Goal: Information Seeking & Learning: Learn about a topic

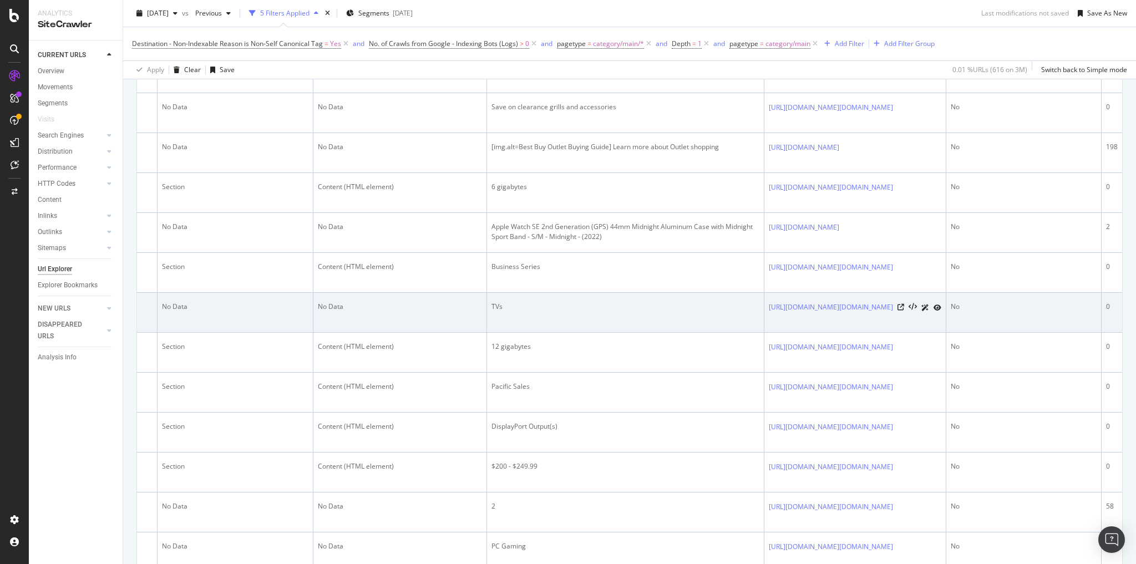
scroll to position [0, 478]
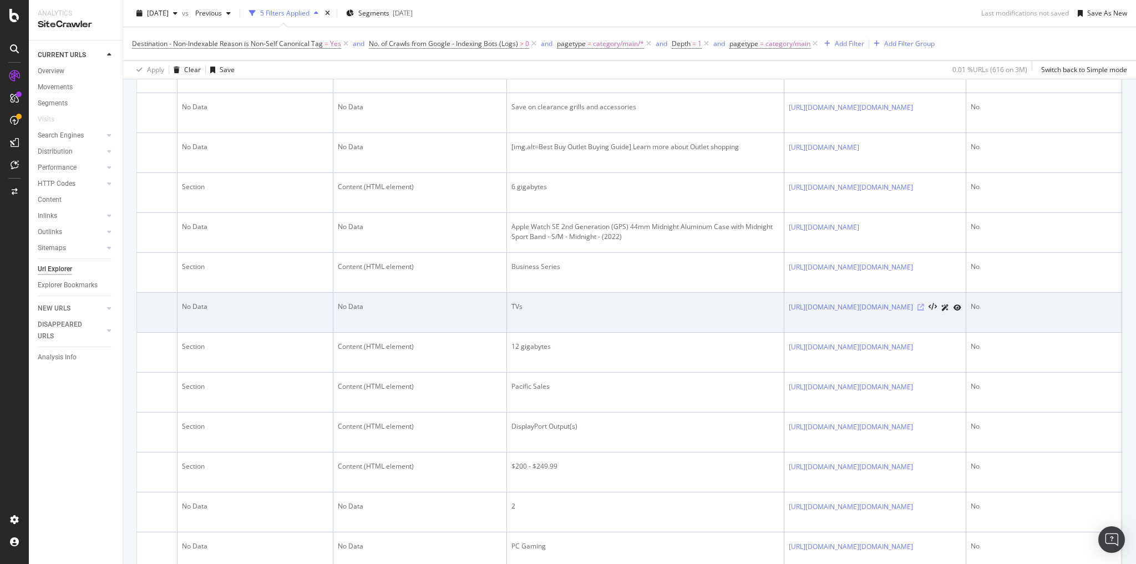
click at [924, 311] on icon at bounding box center [921, 307] width 7 height 7
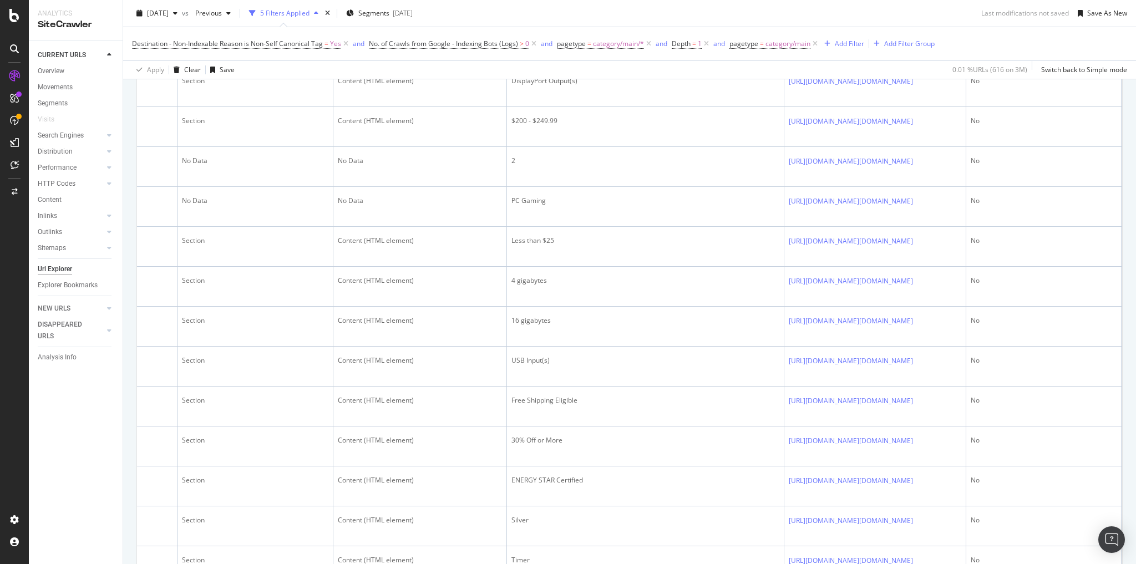
scroll to position [773, 0]
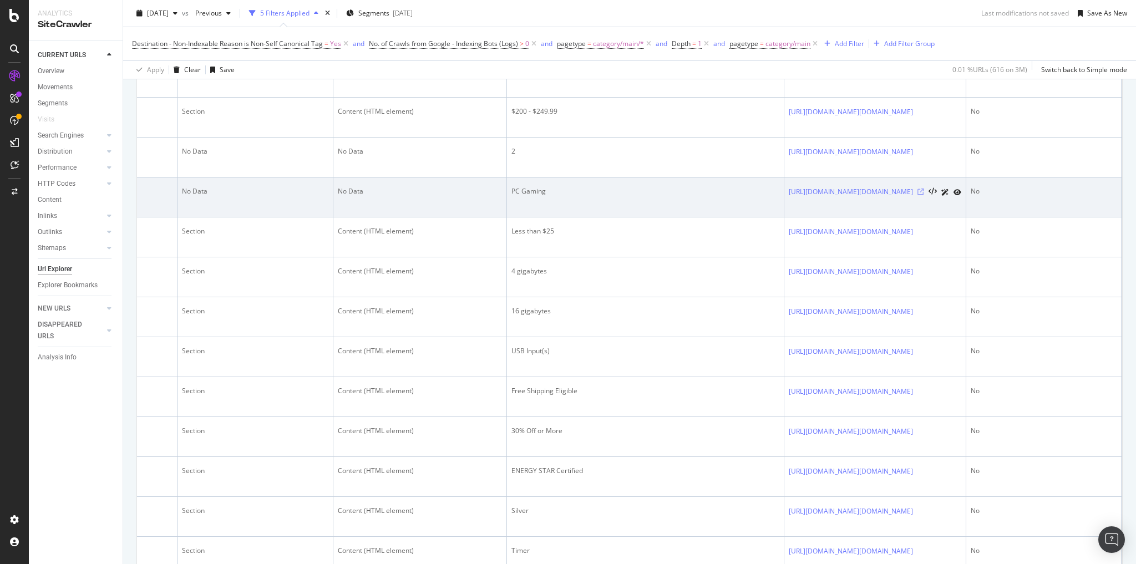
click at [924, 195] on icon at bounding box center [921, 192] width 7 height 7
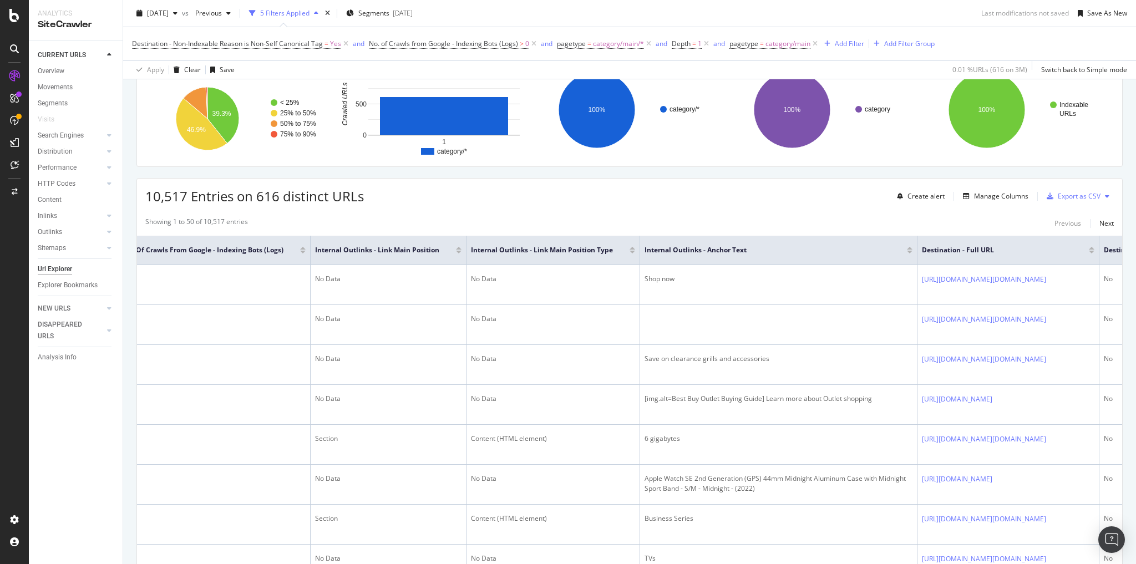
scroll to position [0, 0]
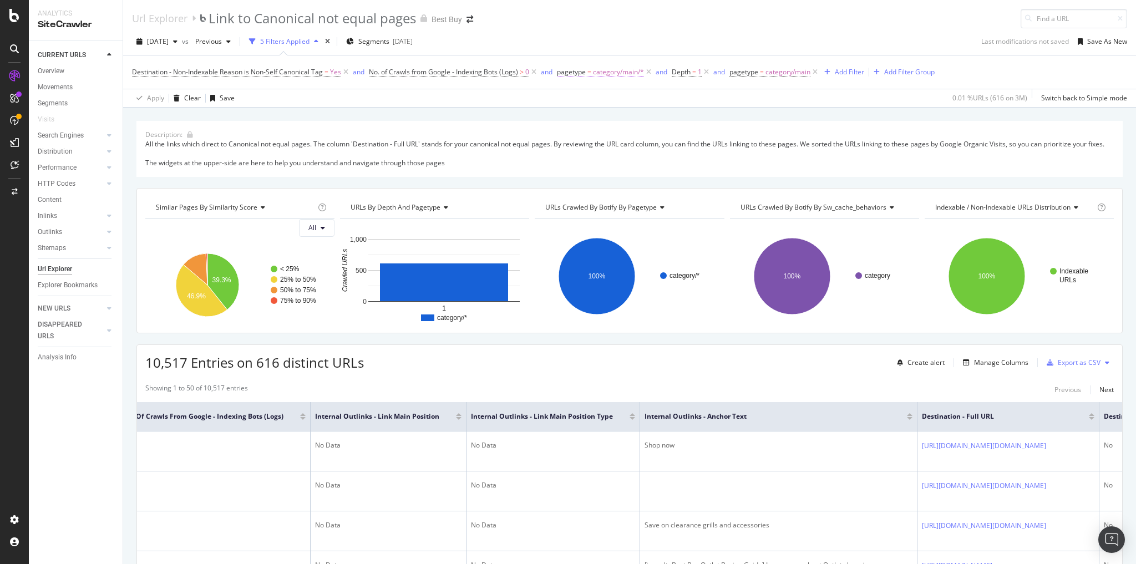
click at [614, 71] on span "category/main/*" at bounding box center [618, 72] width 51 height 16
click at [616, 134] on icon at bounding box center [617, 135] width 8 height 7
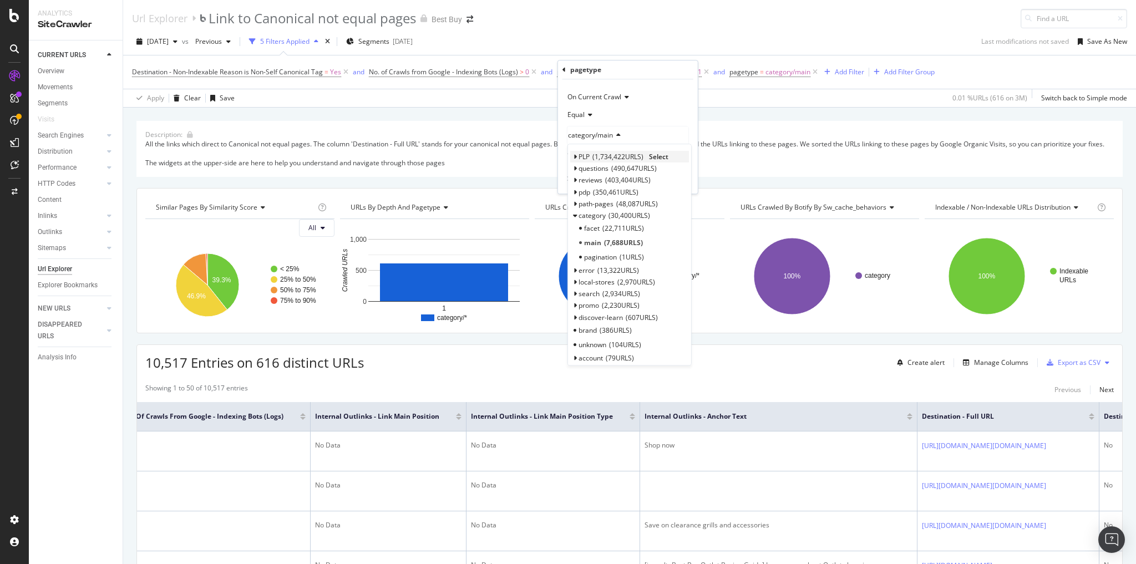
click at [575, 156] on icon at bounding box center [575, 157] width 4 height 7
click at [600, 198] on span "1-facet" at bounding box center [595, 198] width 22 height 9
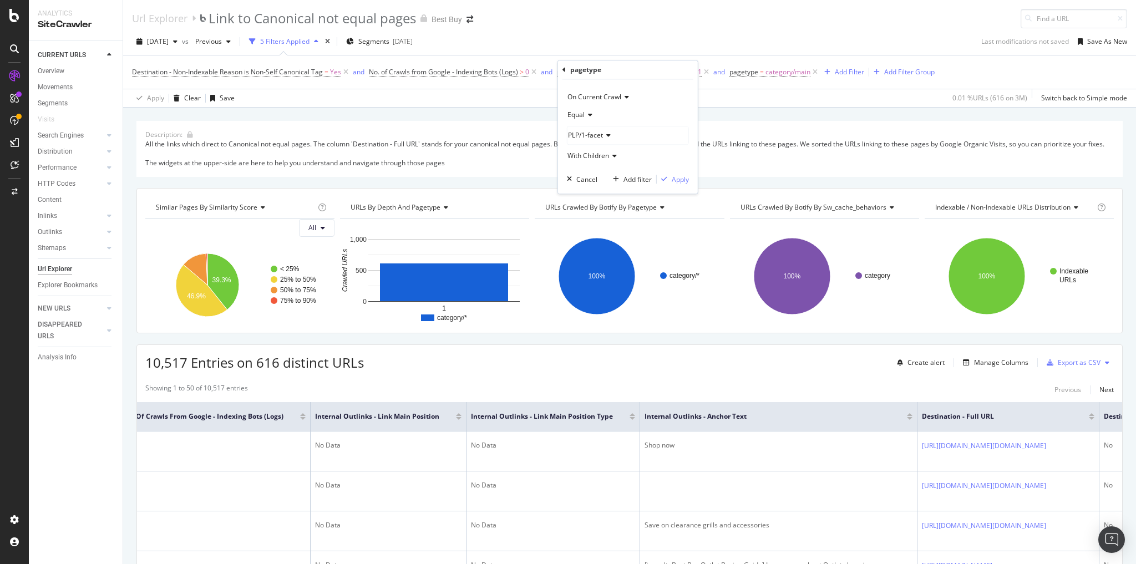
click at [611, 155] on icon at bounding box center [613, 156] width 8 height 7
click at [606, 191] on span "Without Children" at bounding box center [599, 193] width 52 height 9
click at [670, 180] on div "button" at bounding box center [664, 179] width 15 height 7
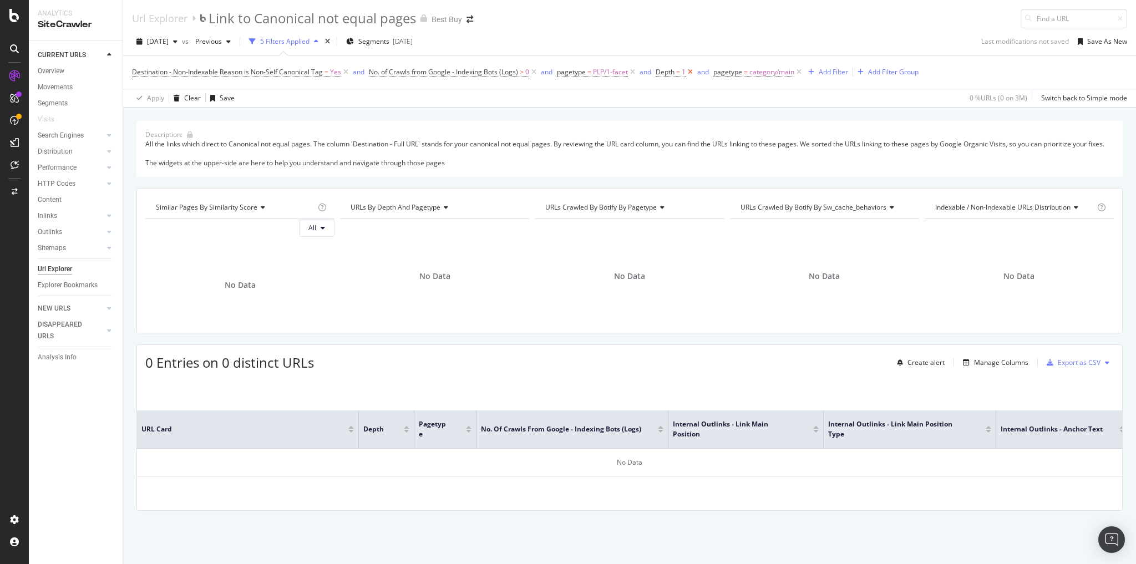
drag, startPoint x: 690, startPoint y: 70, endPoint x: 683, endPoint y: 82, distance: 13.7
click at [690, 70] on icon at bounding box center [690, 72] width 9 height 11
click at [617, 73] on span "PLP/1-facet" at bounding box center [610, 72] width 35 height 16
click at [601, 131] on span "PLP/1-facet" at bounding box center [585, 134] width 35 height 9
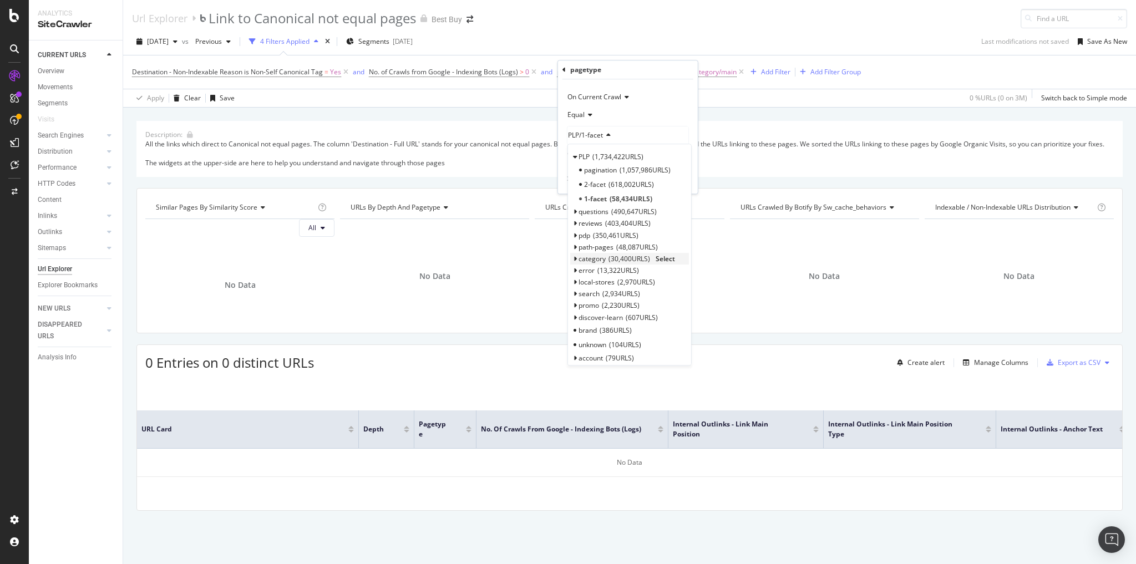
click at [577, 257] on div "category 30,400 URLS Select" at bounding box center [629, 259] width 119 height 12
click at [593, 259] on span "category" at bounding box center [592, 258] width 27 height 9
click at [605, 285] on span "7,688 URLS" at bounding box center [622, 286] width 38 height 9
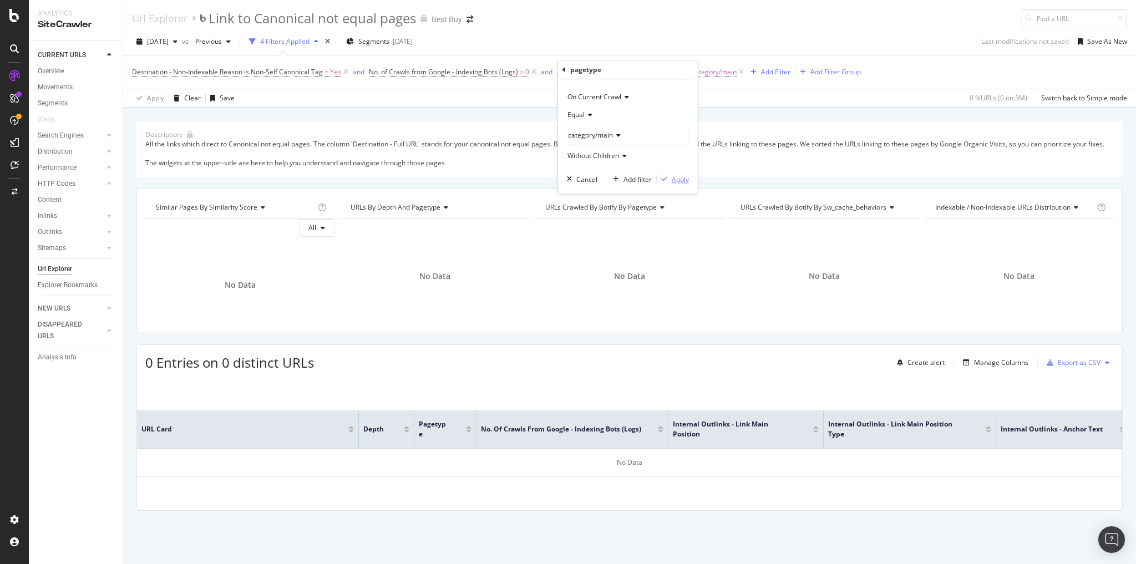
click at [669, 177] on div "button" at bounding box center [664, 179] width 15 height 7
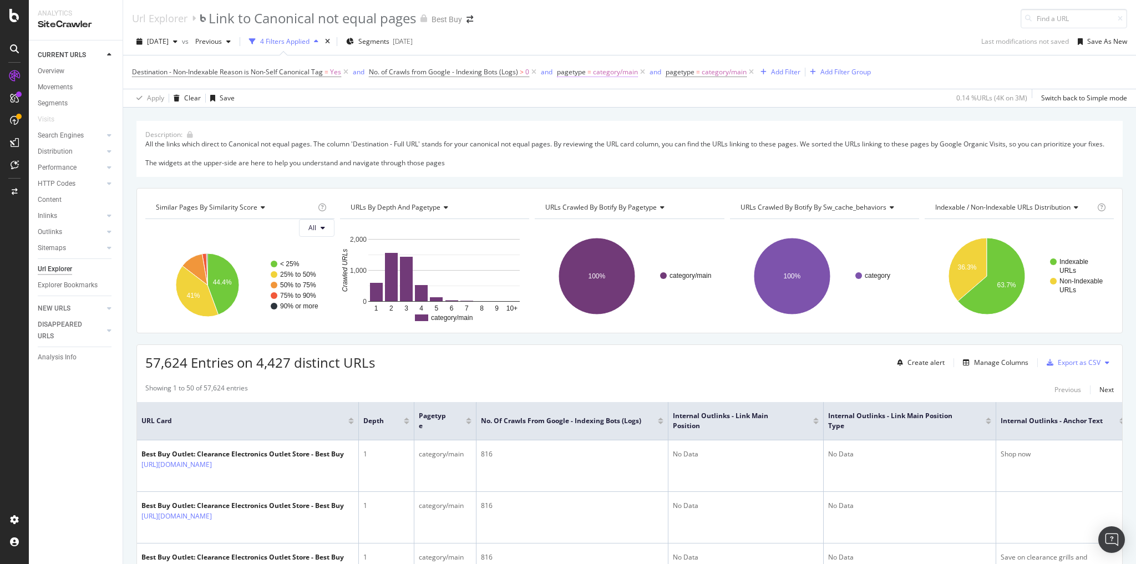
click at [606, 70] on span "category/main" at bounding box center [615, 72] width 45 height 16
click at [606, 70] on div "pagetype" at bounding box center [628, 69] width 131 height 19
click at [639, 34] on div "[DATE] vs Previous 4 Filters Applied Segments [DATE] Last modifications not sav…" at bounding box center [629, 44] width 1013 height 22
click at [643, 70] on icon at bounding box center [642, 72] width 9 height 11
click at [624, 70] on span "category/main" at bounding box center [615, 72] width 45 height 16
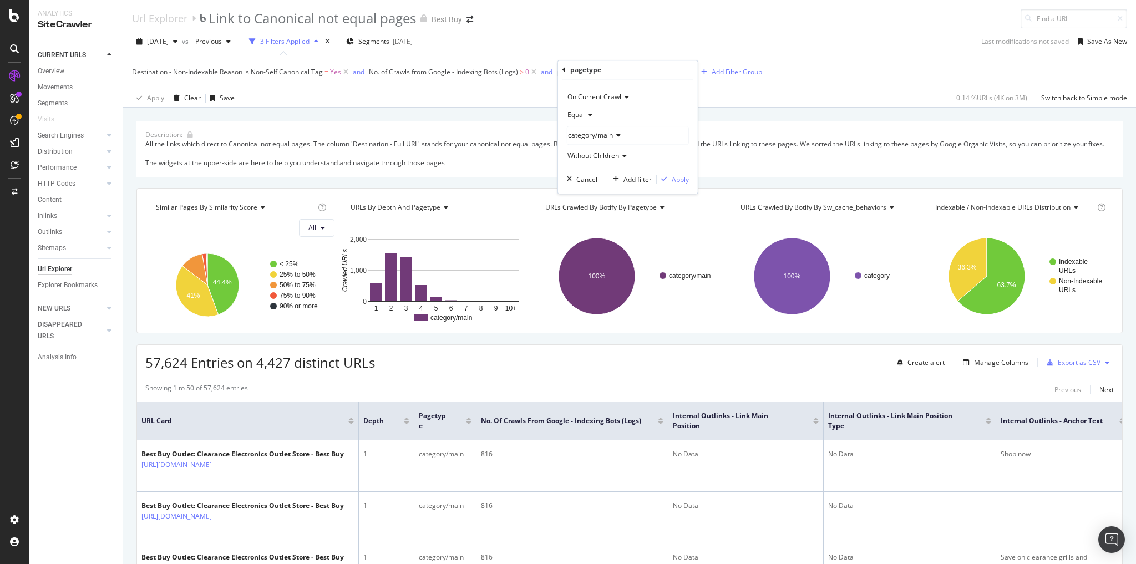
click at [614, 134] on icon at bounding box center [617, 135] width 8 height 7
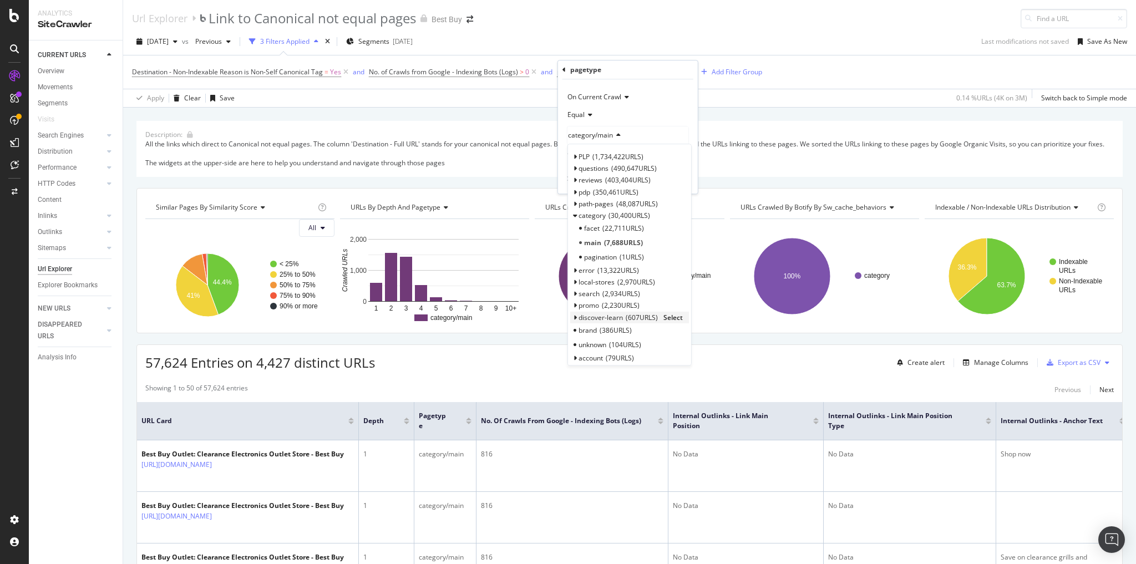
click at [589, 315] on span "discover-learn" at bounding box center [601, 317] width 44 height 9
click at [598, 330] on span "article" at bounding box center [593, 330] width 19 height 9
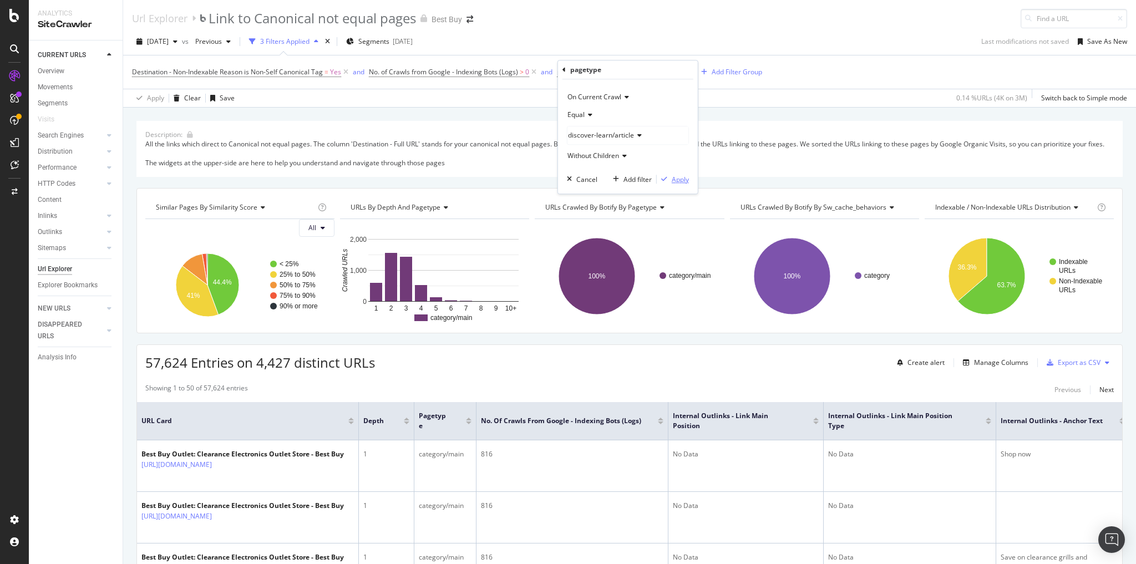
click at [673, 182] on div "Apply" at bounding box center [680, 179] width 17 height 9
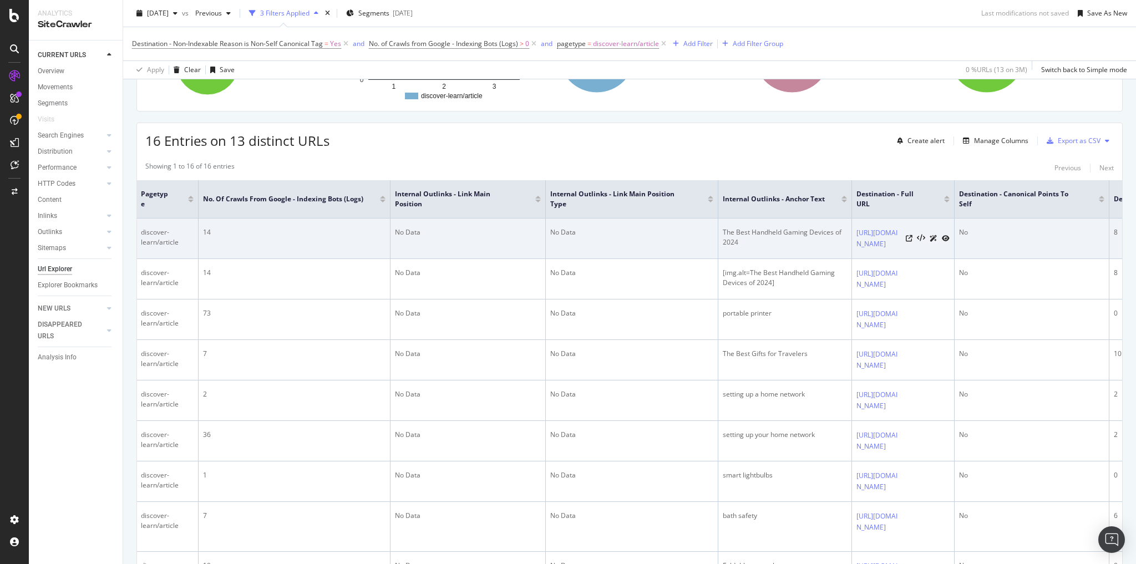
scroll to position [0, 279]
click at [908, 242] on icon at bounding box center [909, 238] width 7 height 7
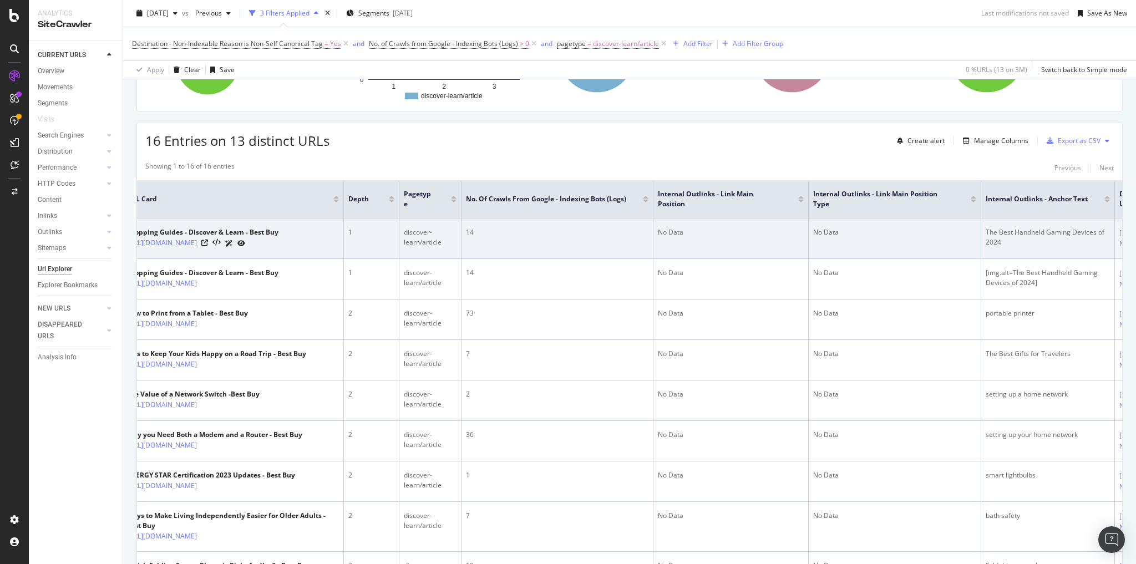
scroll to position [0, 0]
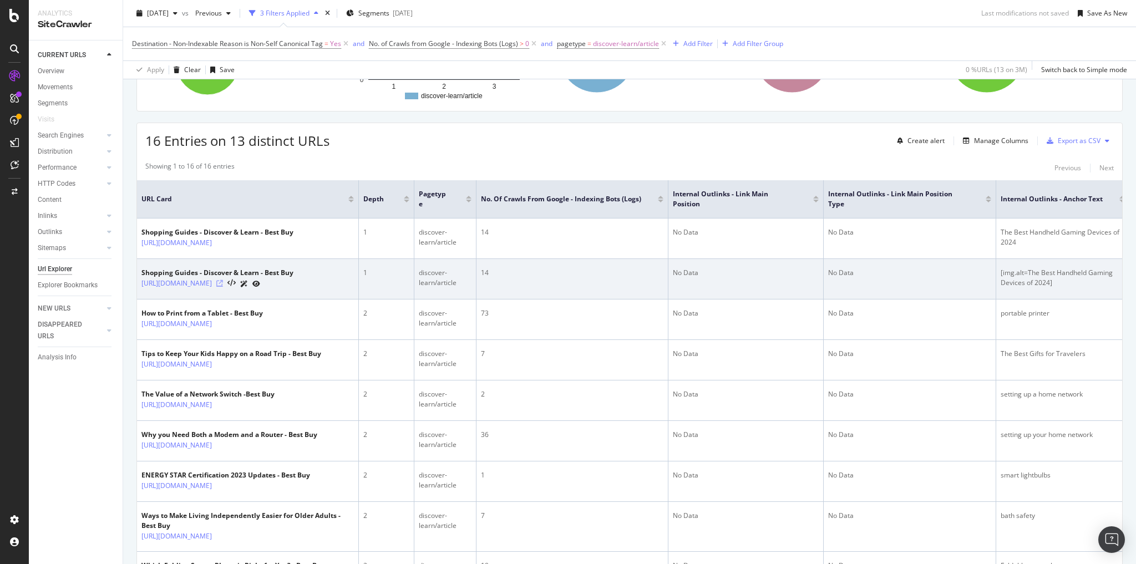
click at [223, 287] on icon at bounding box center [219, 283] width 7 height 7
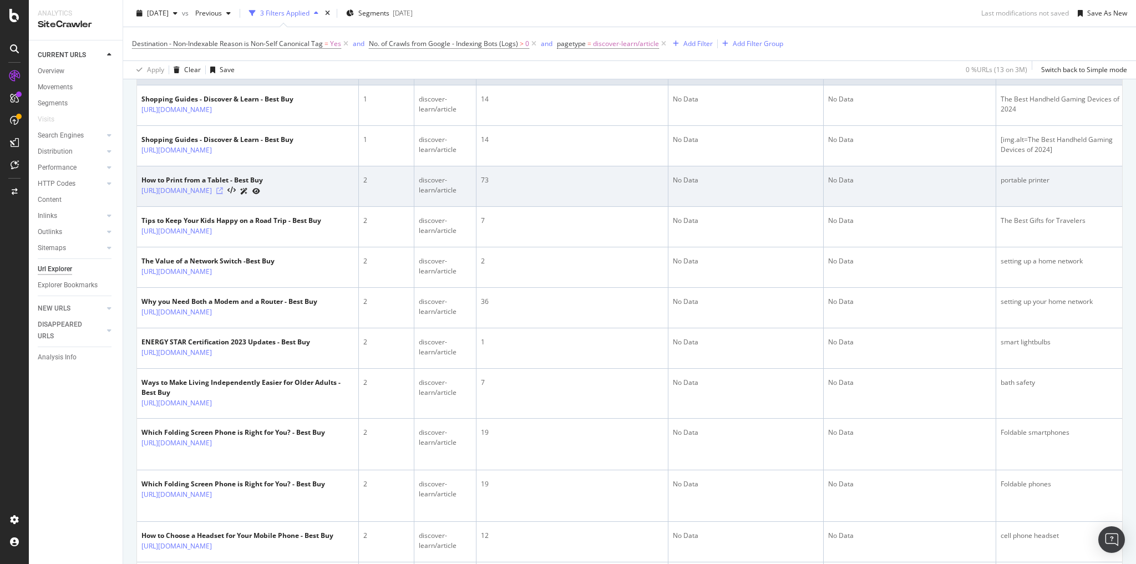
click at [223, 194] on icon at bounding box center [219, 191] width 7 height 7
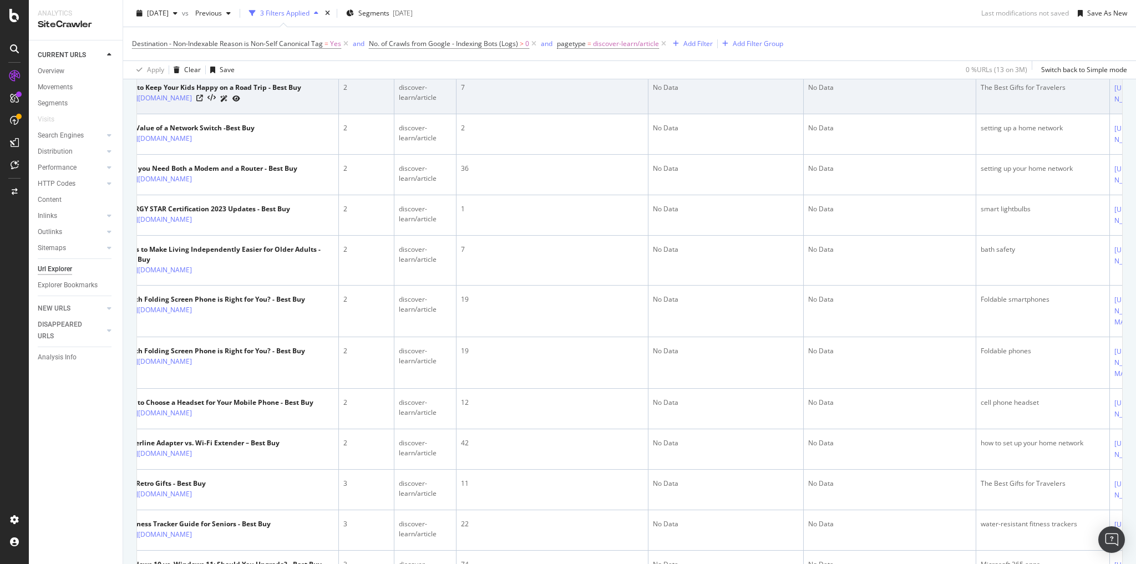
scroll to position [0, 22]
click at [201, 102] on icon at bounding box center [198, 98] width 7 height 7
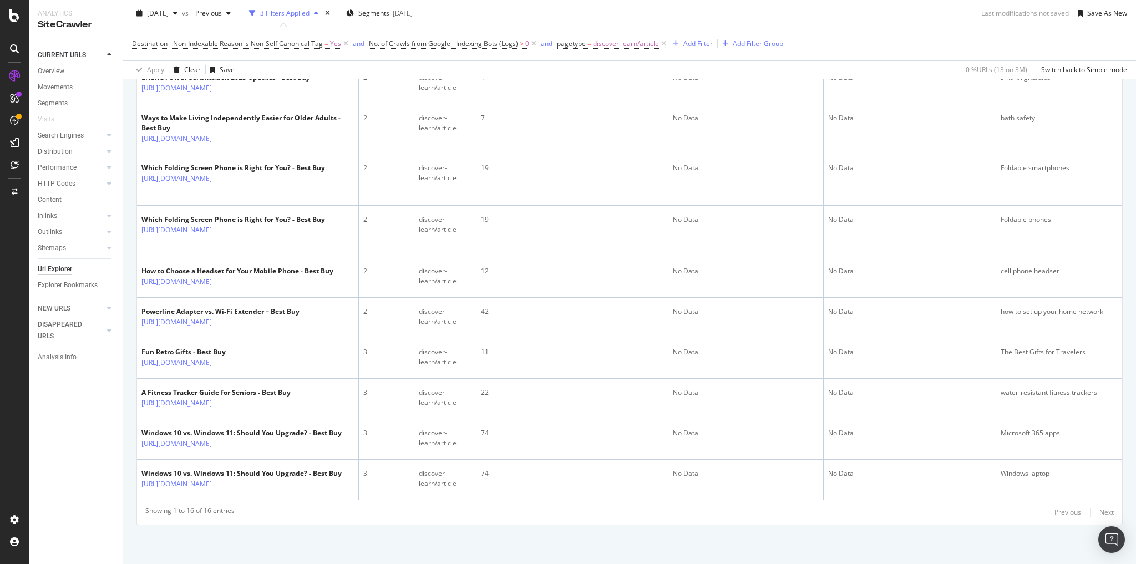
scroll to position [2173, 0]
click at [372, 460] on td "3" at bounding box center [386, 480] width 55 height 41
click at [223, 11] on icon at bounding box center [219, 7] width 7 height 7
click at [223, 51] on icon at bounding box center [219, 47] width 7 height 7
